Goal: Task Accomplishment & Management: Use online tool/utility

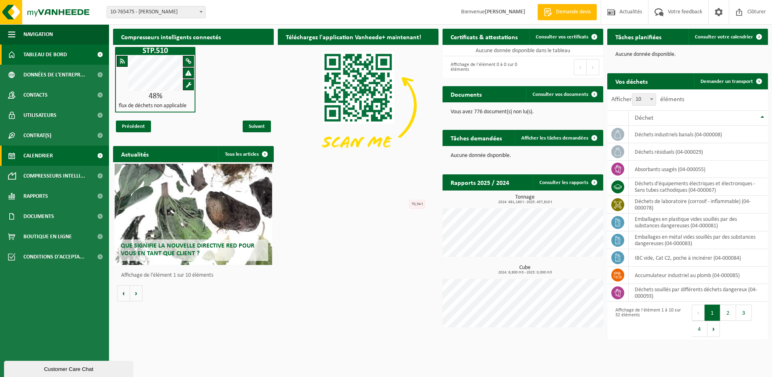
click at [40, 149] on span "Calendrier" at bounding box center [37, 155] width 29 height 20
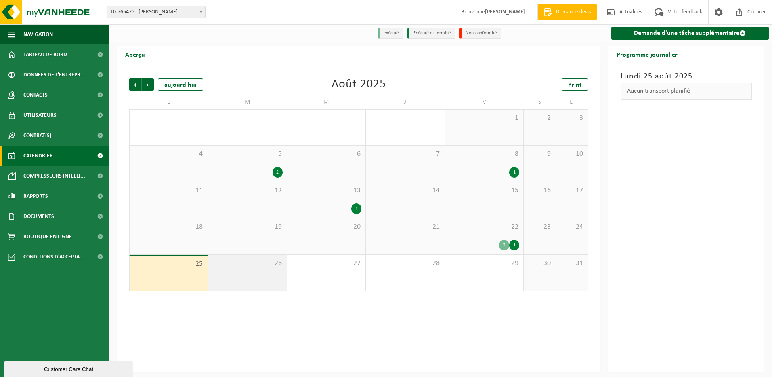
click at [228, 267] on span "26" at bounding box center [247, 263] width 70 height 9
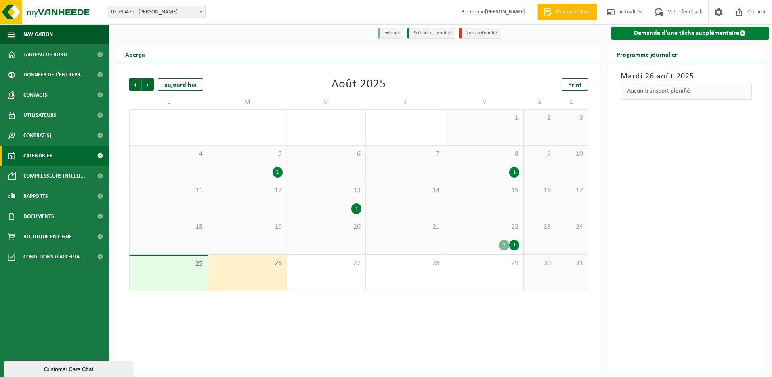
click at [637, 35] on link "Demande d'une tâche supplémentaire" at bounding box center [691, 33] width 158 height 13
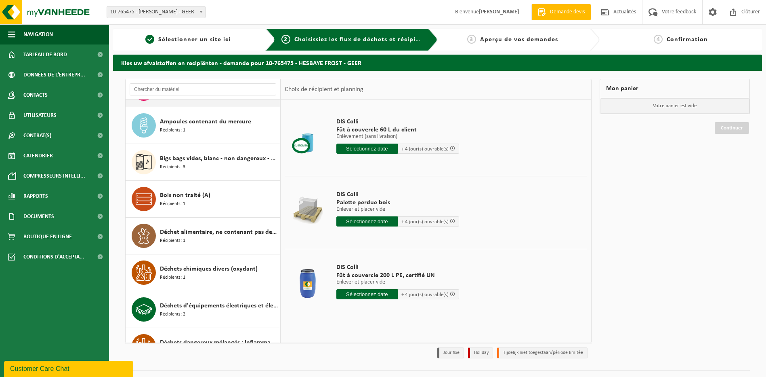
scroll to position [130, 0]
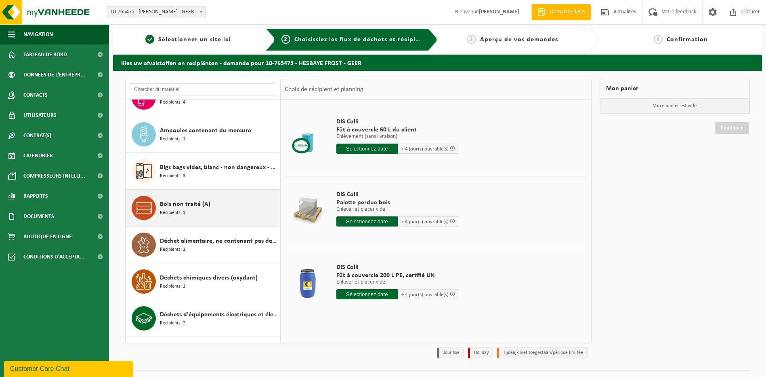
click at [198, 208] on span "Bois non traité (A)" at bounding box center [185, 204] width 51 height 10
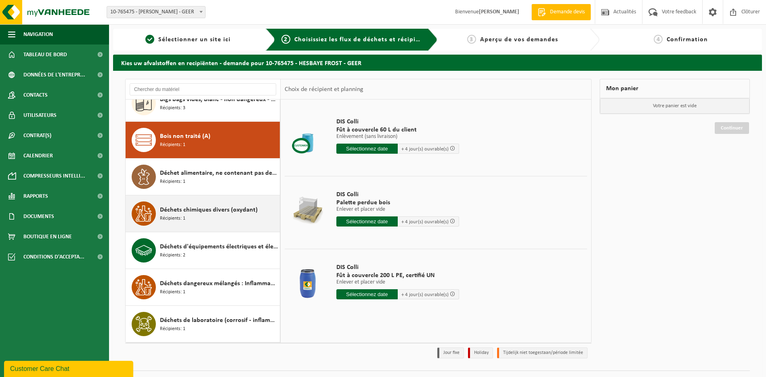
scroll to position [221, 0]
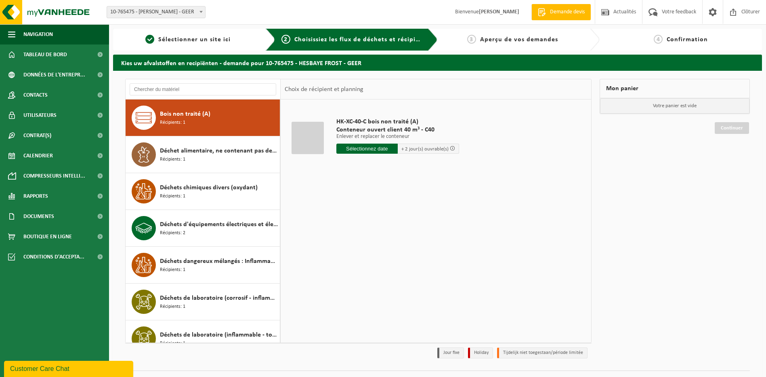
click at [375, 148] on input "text" at bounding box center [367, 148] width 61 height 10
click at [373, 245] on div "27" at bounding box center [372, 246] width 14 height 13
type input "à partir de 2025-08-27"
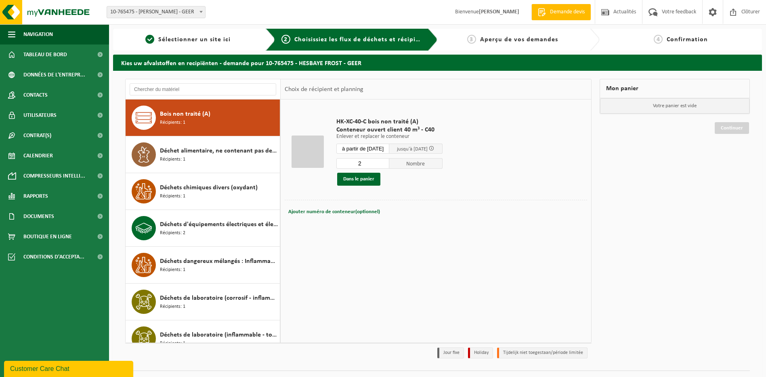
type input "2"
click at [389, 162] on input "2" at bounding box center [363, 163] width 53 height 11
click at [366, 179] on button "Dans le panier" at bounding box center [358, 179] width 43 height 13
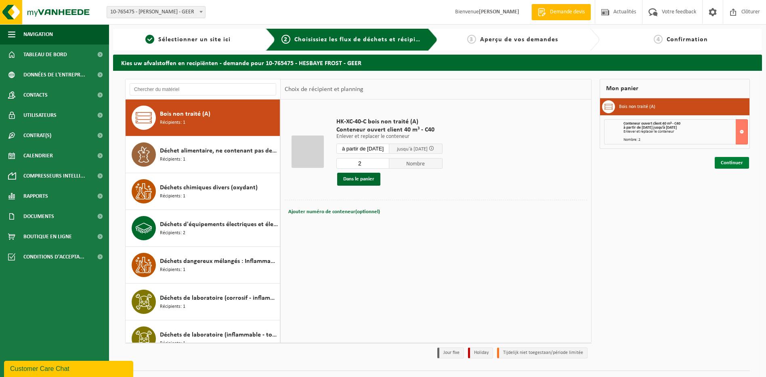
click at [726, 162] on link "Continuer" at bounding box center [732, 163] width 34 height 12
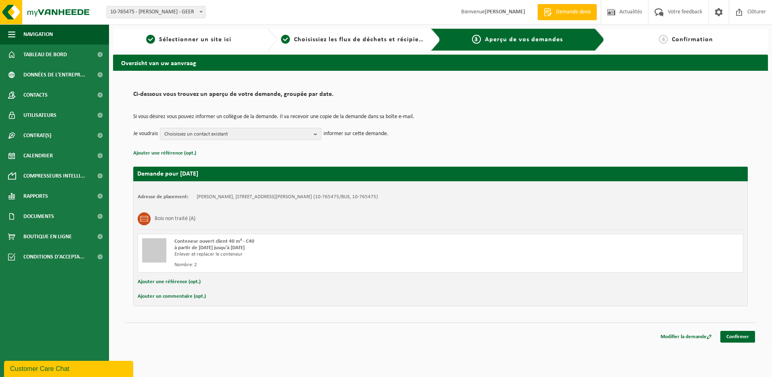
click at [179, 295] on button "Ajouter un commentaire (opt.)" at bounding box center [172, 296] width 68 height 11
click at [192, 297] on input "text" at bounding box center [454, 297] width 564 height 12
type input "Les deux containers se trouvent au frigo 7 CONTAINER 97 et 96"
click at [733, 335] on link "Confirmer" at bounding box center [738, 338] width 35 height 12
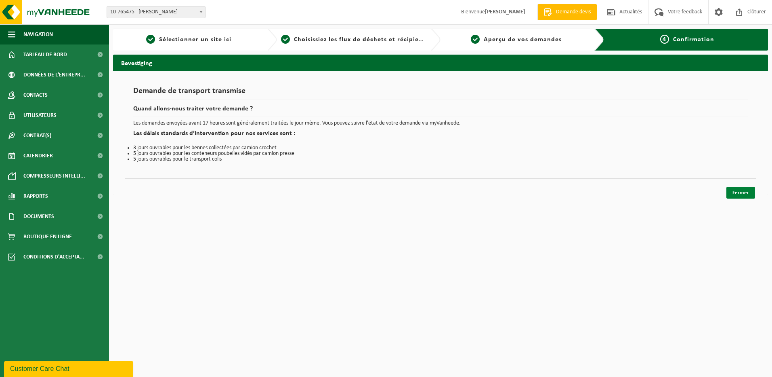
click at [738, 192] on link "Fermer" at bounding box center [741, 193] width 29 height 12
